Goal: Transaction & Acquisition: Purchase product/service

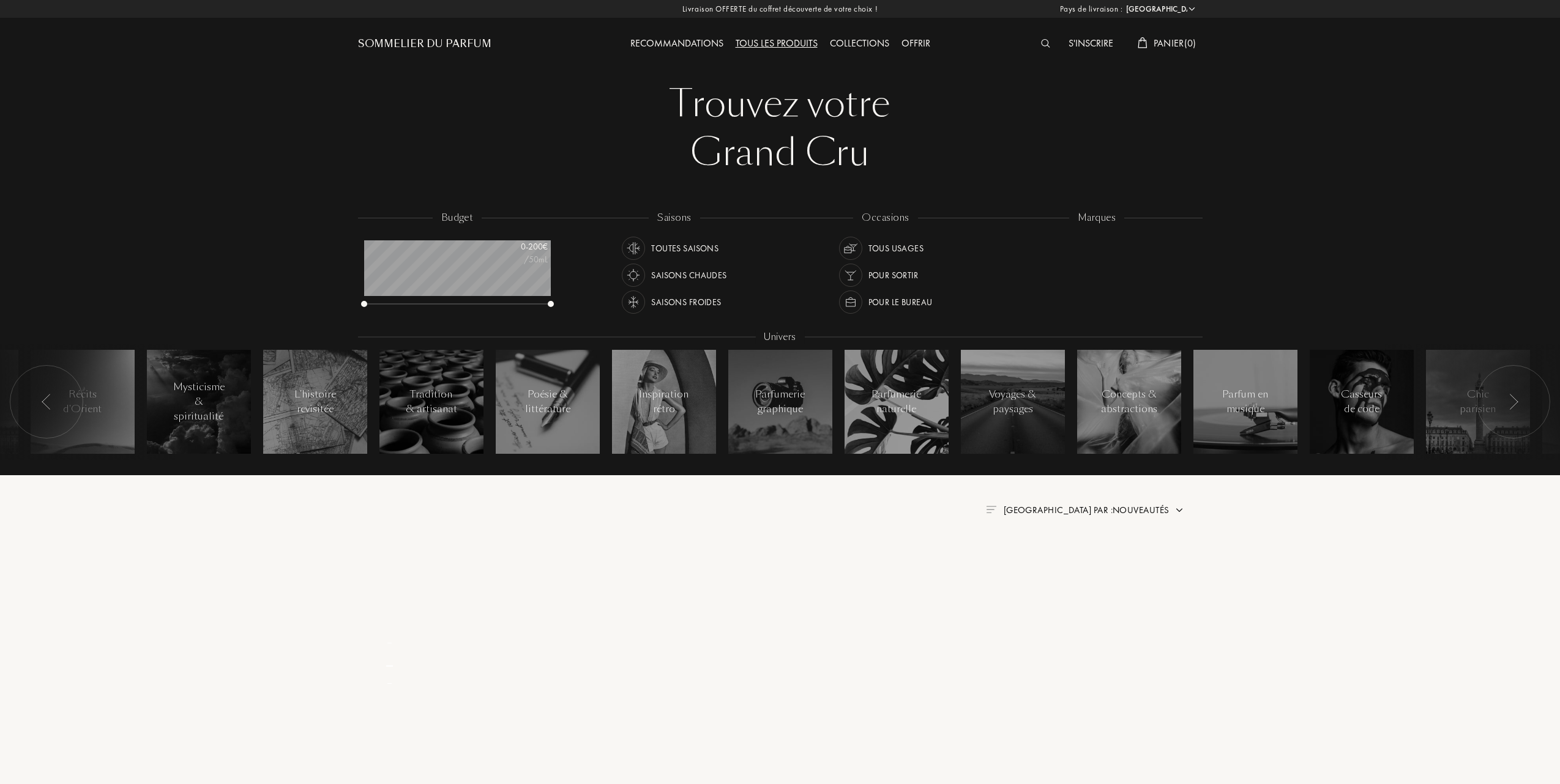
select select "FR"
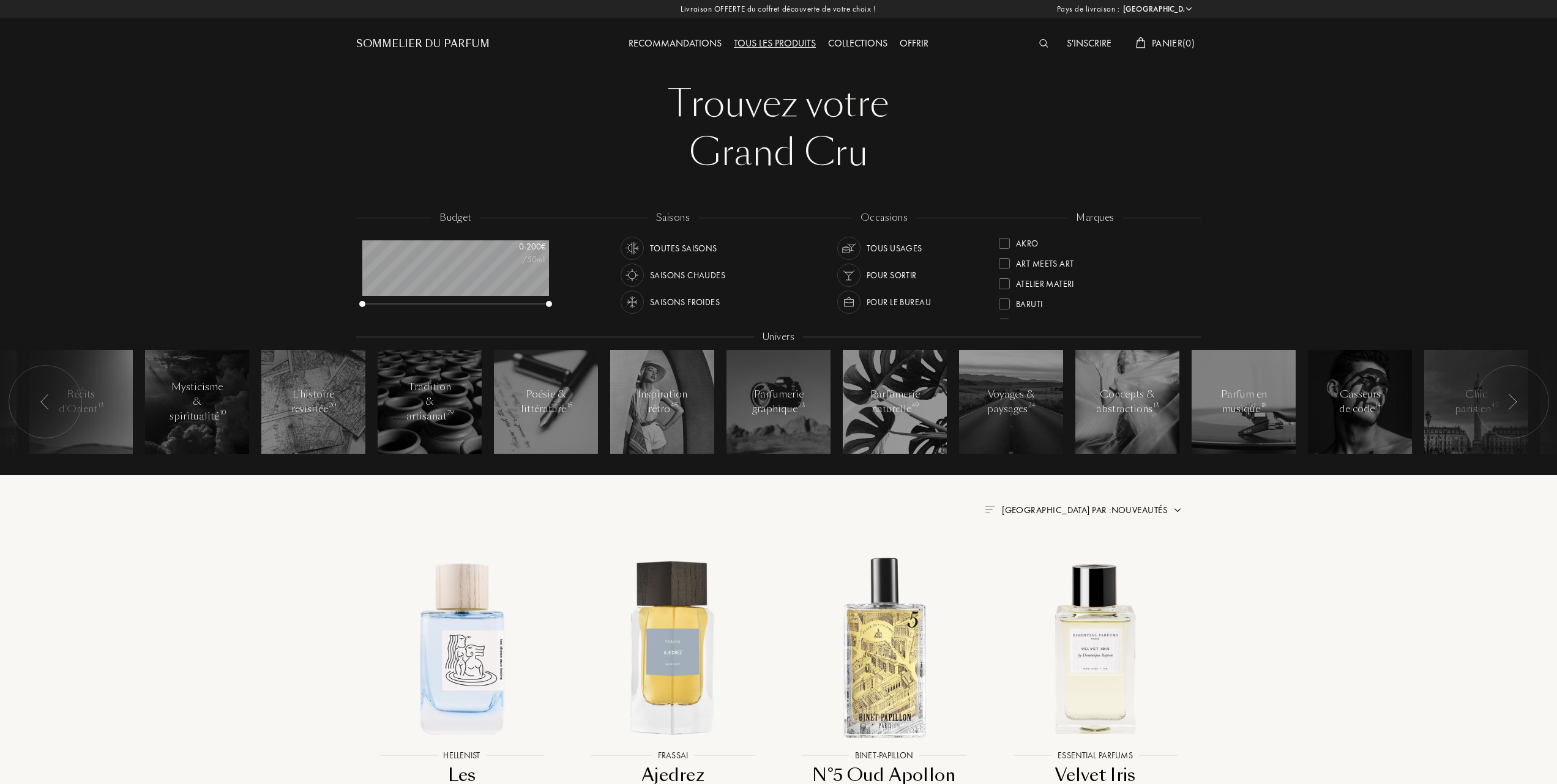
drag, startPoint x: 1189, startPoint y: 304, endPoint x: 1189, endPoint y: 320, distance: 16.0
click at [1189, 320] on div "marques Akro Art Meets Art Atelier Materi [PERSON_NAME]-Papillon Cépages Parfum…" at bounding box center [1095, 266] width 211 height 110
click at [1006, 297] on div at bounding box center [1005, 303] width 11 height 11
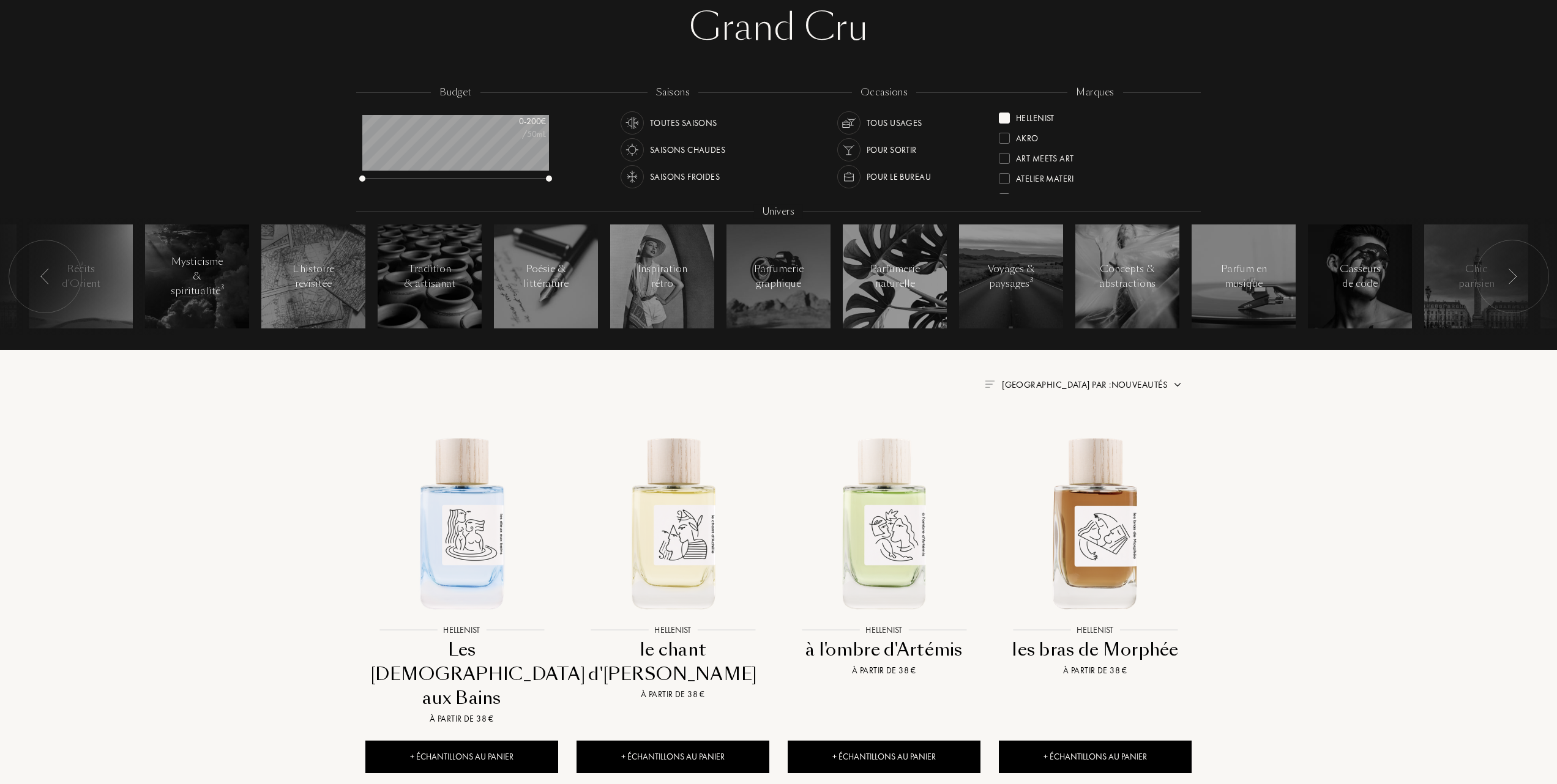
scroll to position [163, 0]
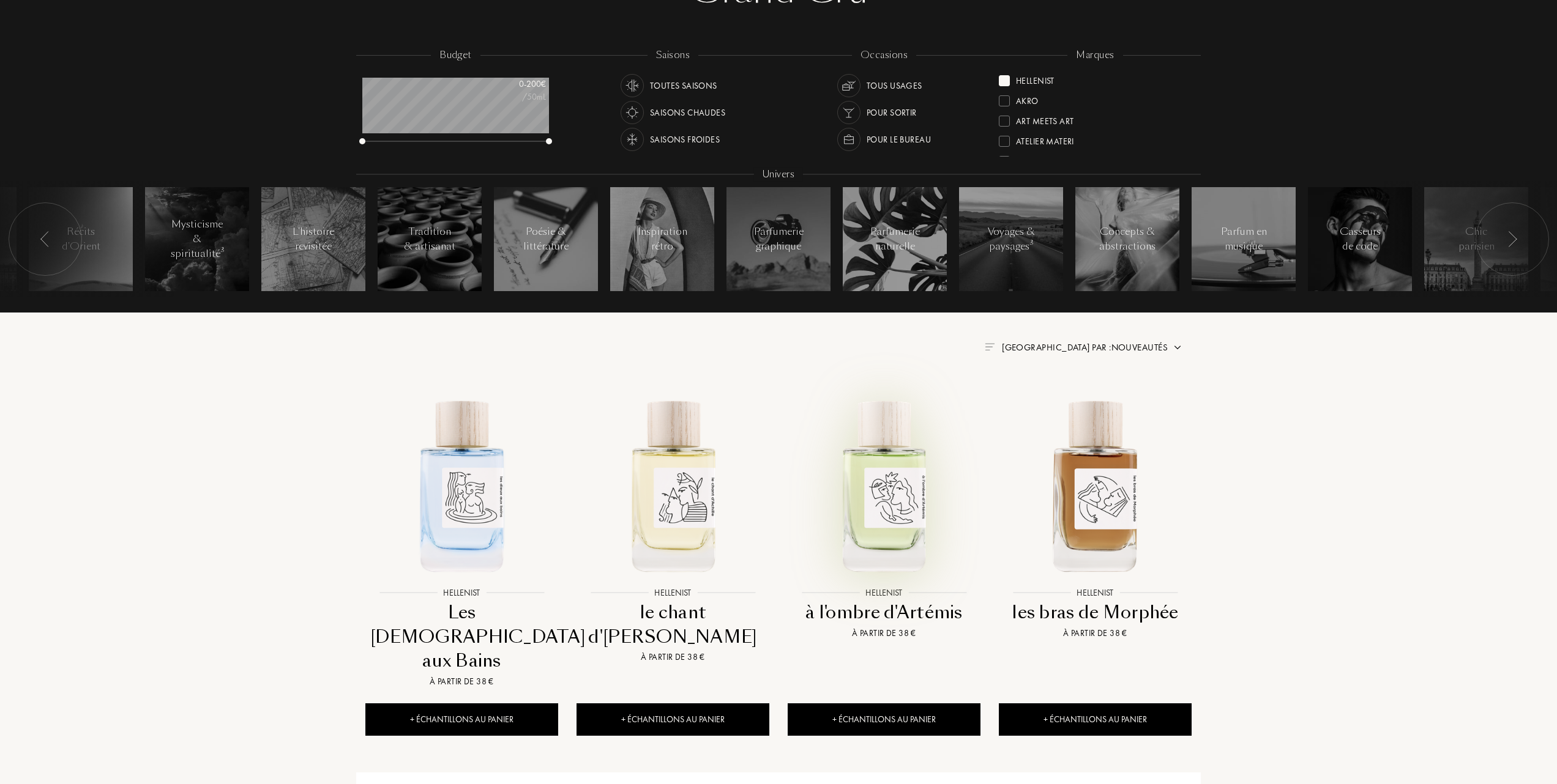
click at [877, 492] on img at bounding box center [884, 484] width 191 height 191
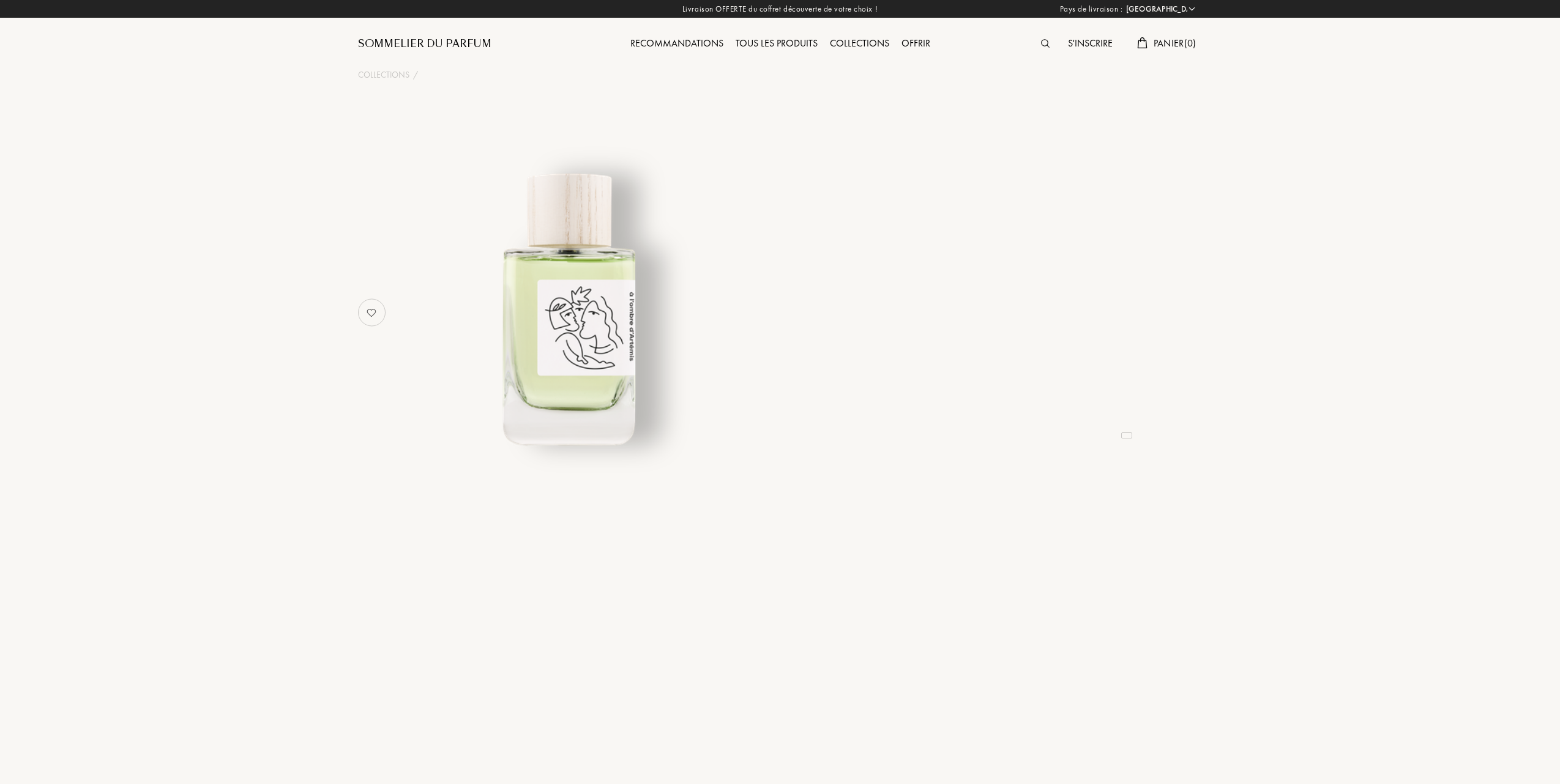
select select "FR"
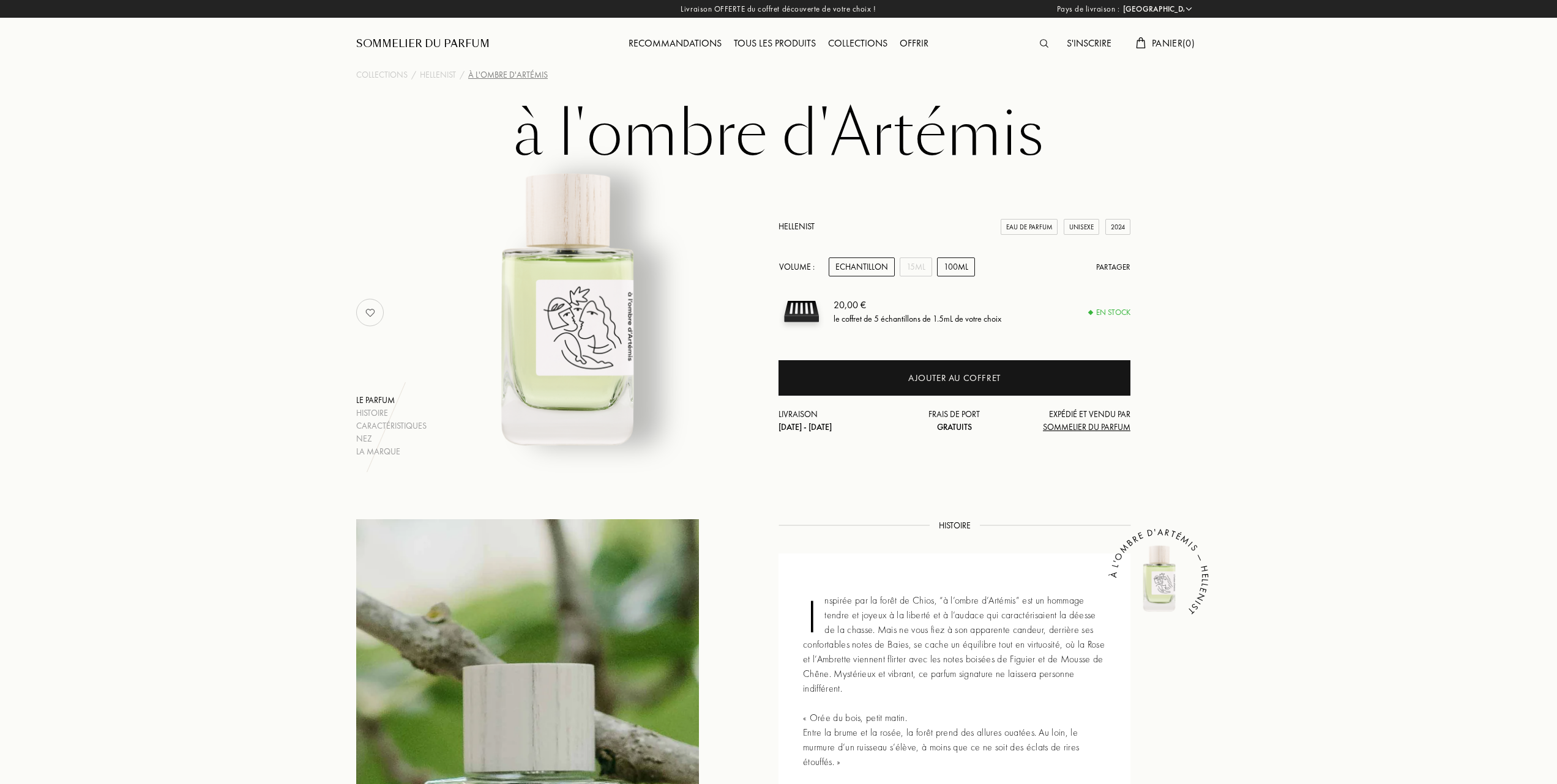
click at [956, 264] on div "100mL" at bounding box center [956, 267] width 38 height 19
click at [916, 265] on div "15mL" at bounding box center [916, 267] width 32 height 19
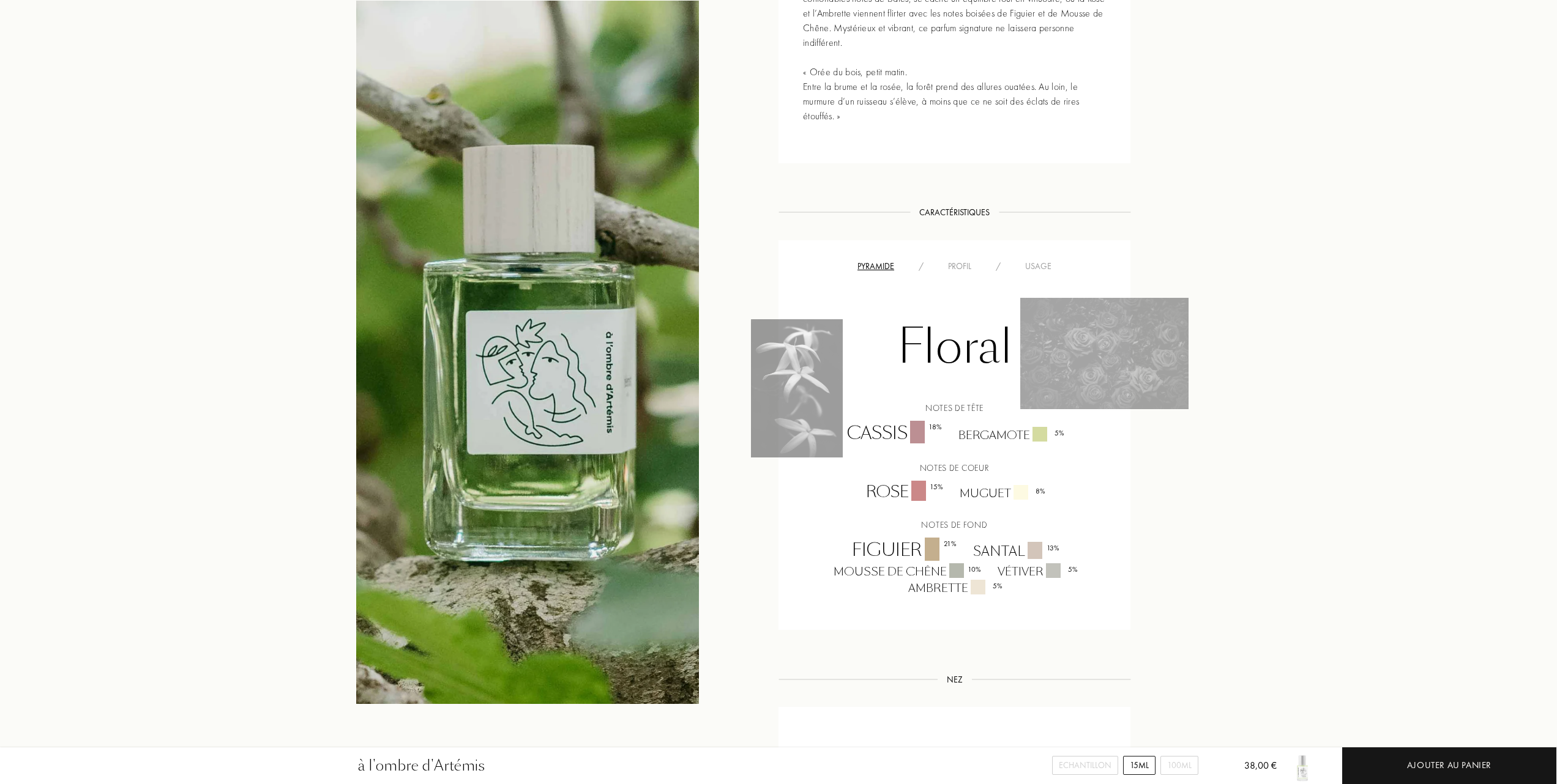
scroll to position [571, 0]
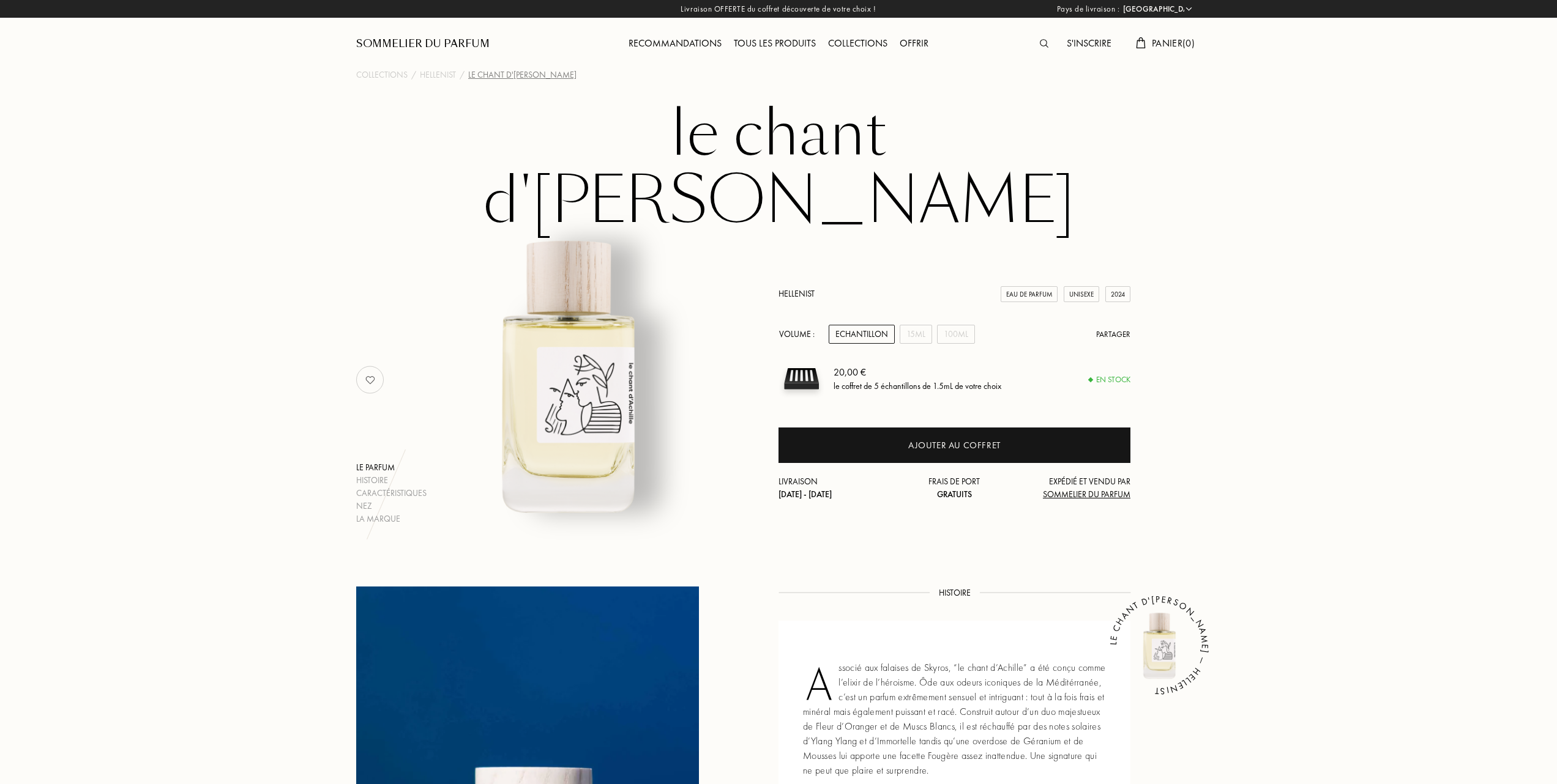
select select "FR"
click at [922, 325] on div "15mL" at bounding box center [916, 334] width 32 height 19
